Goal: Navigation & Orientation: Find specific page/section

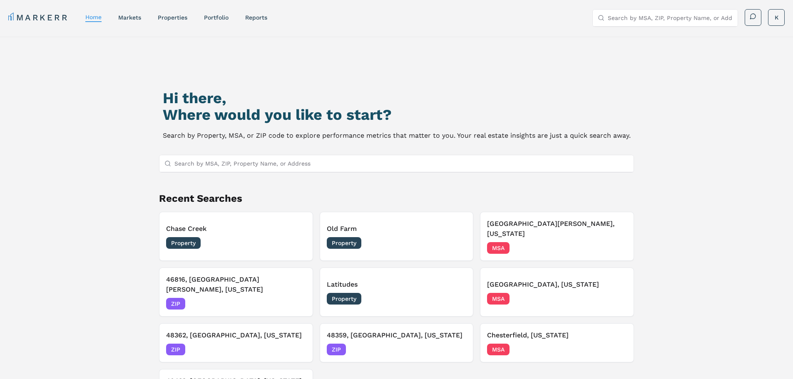
click at [221, 17] on link "Portfolio" at bounding box center [216, 17] width 25 height 7
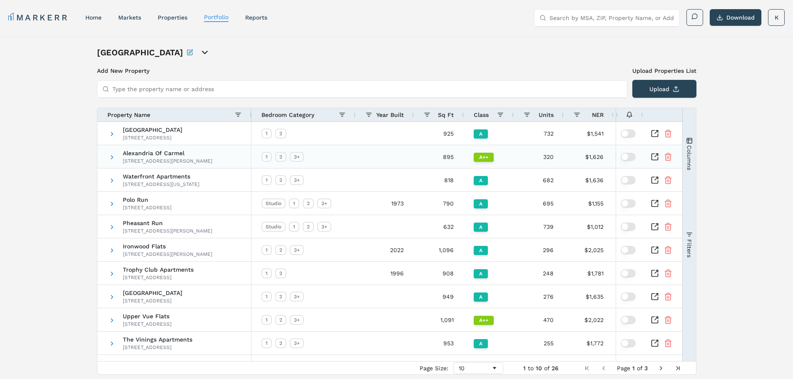
click at [655, 157] on icon "Inspect Comparable" at bounding box center [656, 155] width 3 height 3
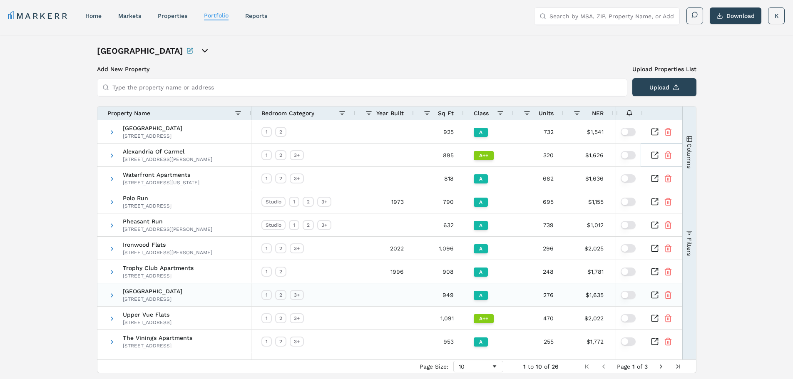
scroll to position [27, 0]
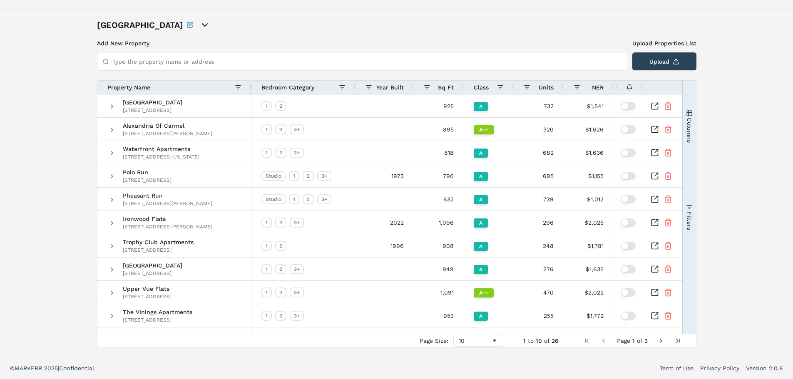
click at [661, 339] on span "Next Page" at bounding box center [661, 341] width 7 height 7
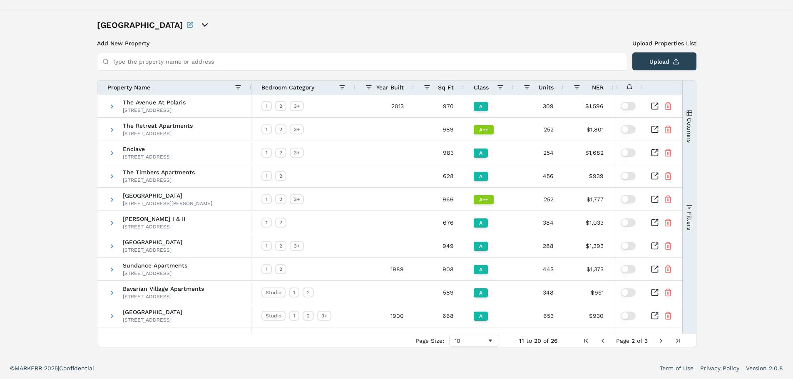
click at [660, 340] on span "Next Page" at bounding box center [661, 341] width 7 height 7
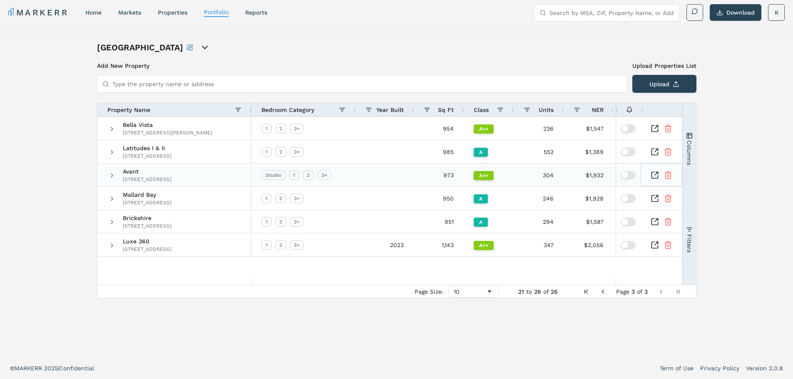
click at [657, 175] on icon "Inspect Comparable" at bounding box center [655, 175] width 8 height 8
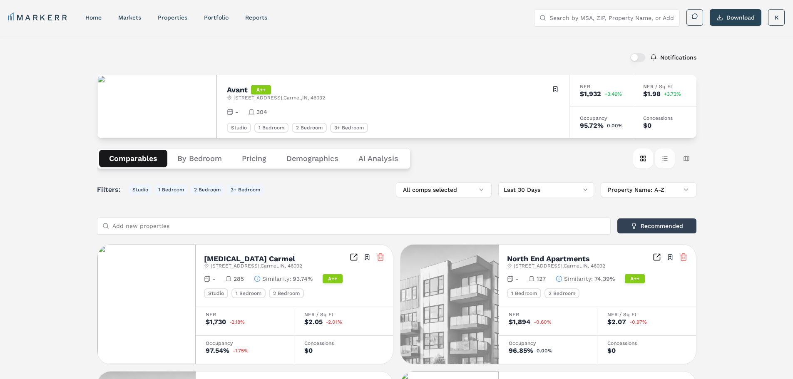
click at [666, 157] on button "Table view" at bounding box center [665, 159] width 20 height 20
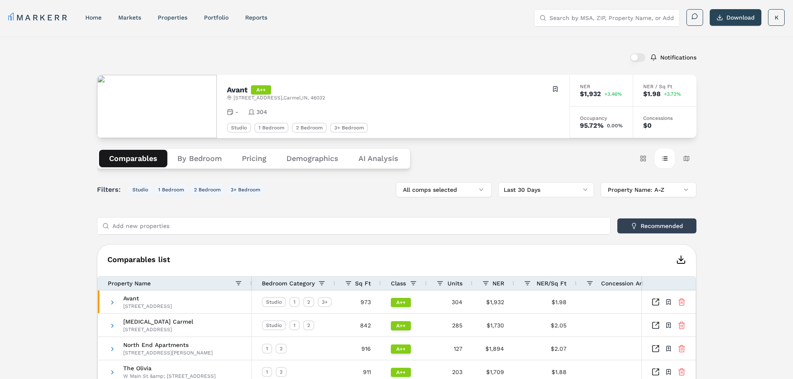
click at [682, 261] on icon "button" at bounding box center [681, 260] width 10 height 10
